Goal: Transaction & Acquisition: Obtain resource

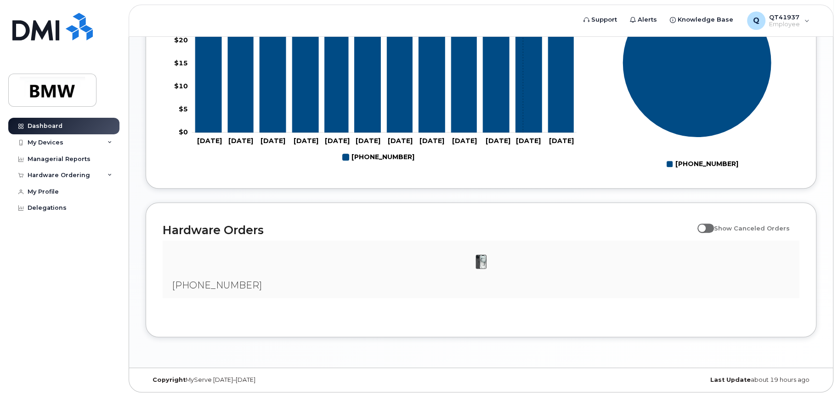
scroll to position [440, 0]
click at [81, 174] on div "Hardware Ordering" at bounding box center [59, 174] width 62 height 7
click at [51, 207] on div "New Order" at bounding box center [49, 209] width 35 height 8
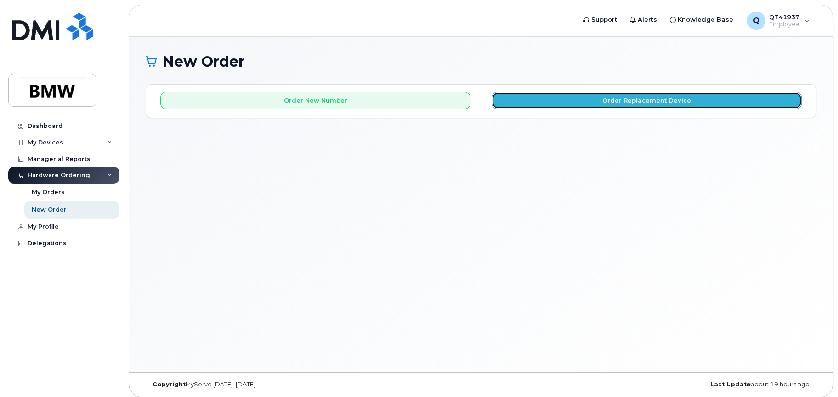
click at [674, 100] on button "Order Replacement Device" at bounding box center [647, 100] width 310 height 17
